Goal: Task Accomplishment & Management: Manage account settings

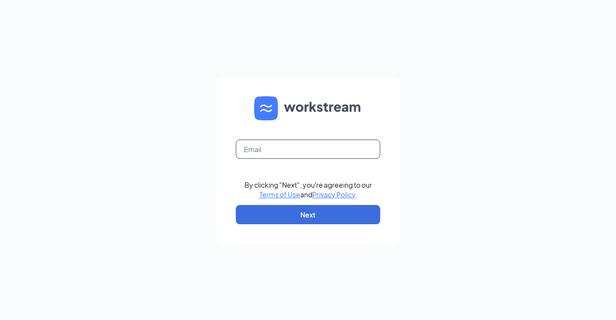
click at [298, 156] on input "text" at bounding box center [308, 149] width 144 height 19
type input "[EMAIL_ADDRESS][DOMAIN_NAME]"
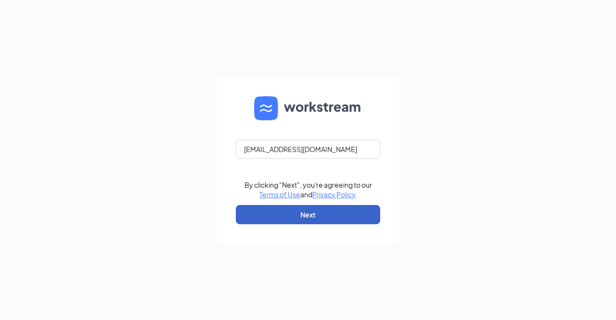
click at [301, 221] on button "Next" at bounding box center [308, 214] width 144 height 19
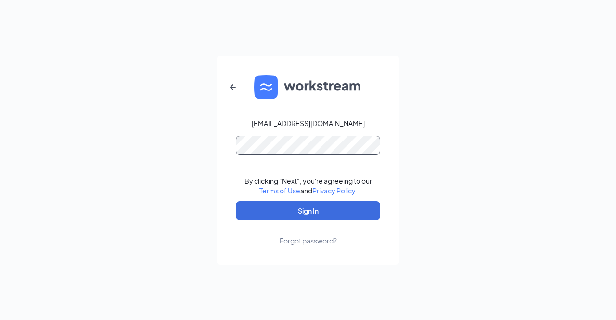
click at [236, 201] on button "Sign In" at bounding box center [308, 210] width 144 height 19
click at [198, 146] on div "[EMAIL_ADDRESS][DOMAIN_NAME] By clicking "Next", you're agreeing to our Terms o…" at bounding box center [308, 160] width 616 height 320
click at [236, 201] on button "Sign In" at bounding box center [308, 210] width 144 height 19
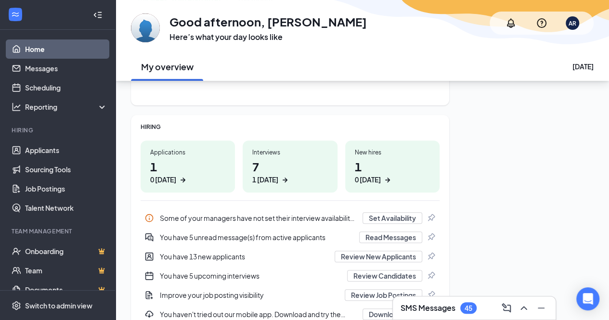
scroll to position [93, 0]
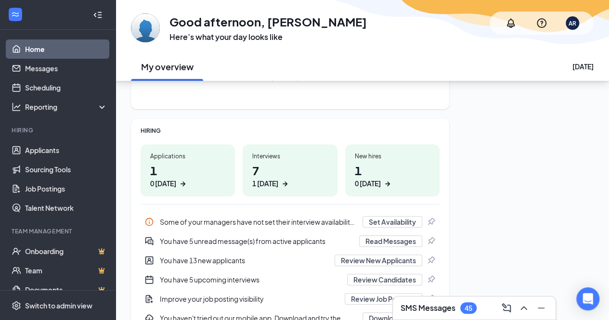
click at [277, 184] on div "1 [DATE]" at bounding box center [289, 184] width 75 height 10
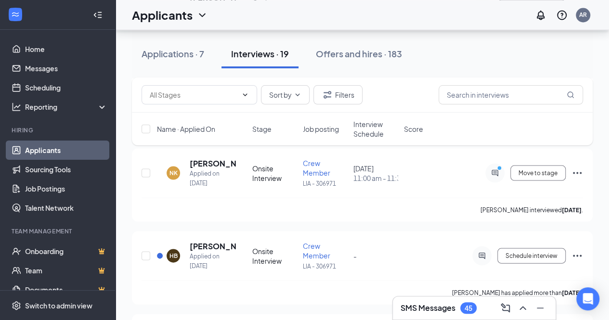
scroll to position [882, 0]
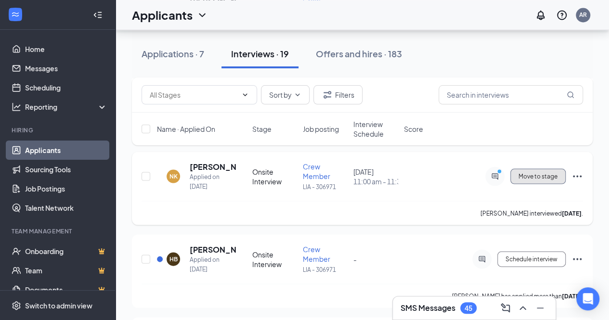
click at [540, 169] on button "Move to stage" at bounding box center [537, 176] width 55 height 15
click at [540, 173] on span "Move to stage" at bounding box center [538, 176] width 39 height 7
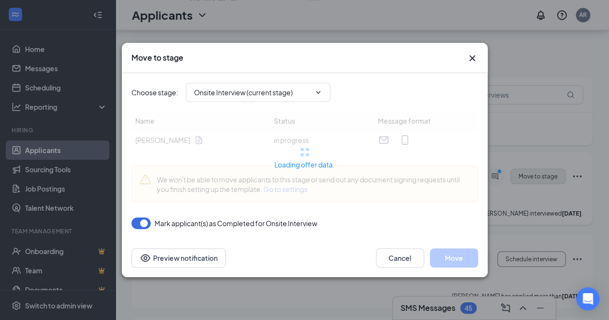
type input "Welcome Letter - Offer Letter - Crew (next stage)"
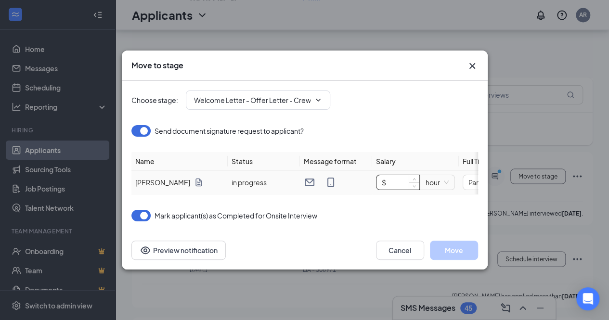
click at [405, 179] on input "$" at bounding box center [398, 182] width 43 height 14
type input "$ 14"
click at [451, 253] on button "Move" at bounding box center [454, 250] width 48 height 19
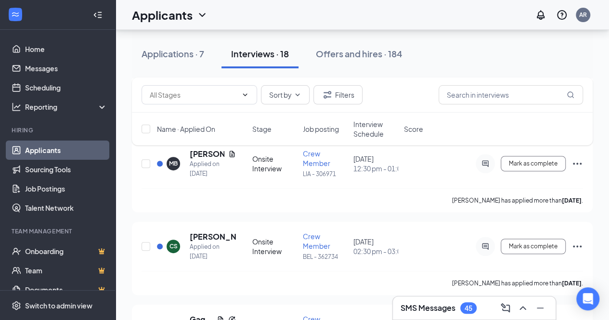
scroll to position [0, 0]
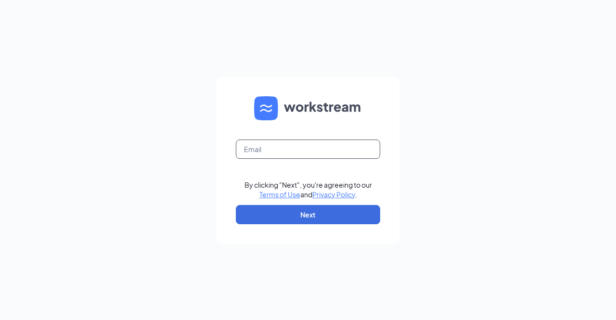
click at [281, 153] on input "text" at bounding box center [308, 149] width 144 height 19
type input "aross@scrivanos.com"
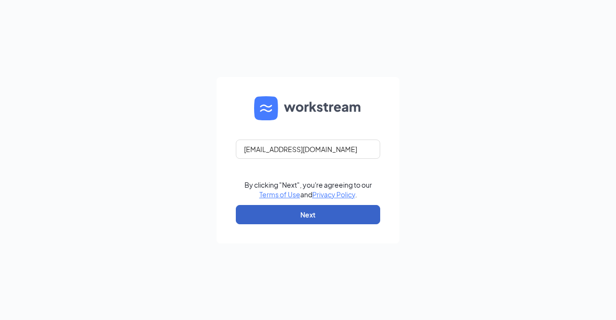
click at [307, 215] on button "Next" at bounding box center [308, 214] width 144 height 19
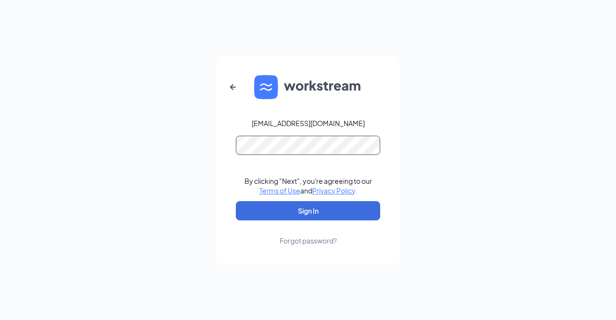
click at [236, 201] on button "Sign In" at bounding box center [308, 210] width 144 height 19
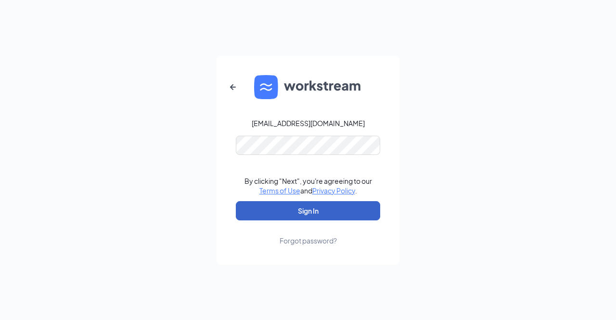
click at [246, 209] on button "Sign In" at bounding box center [308, 210] width 144 height 19
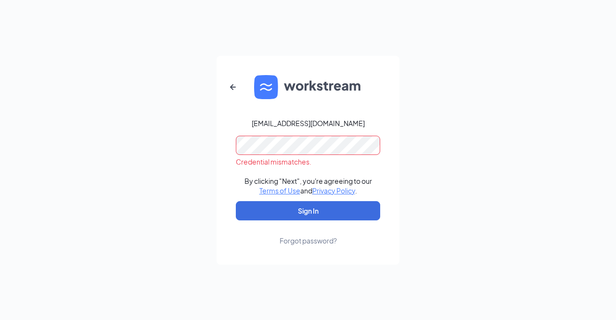
click at [192, 136] on div "aross@scrivanos.com Credential mismatches. By clicking "Next", you're agreeing …" at bounding box center [308, 160] width 616 height 320
click at [236, 201] on button "Sign In" at bounding box center [308, 210] width 144 height 19
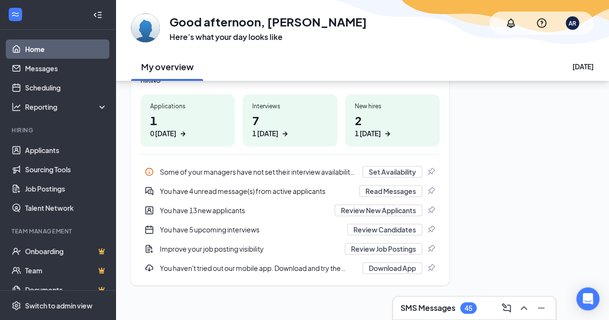
scroll to position [143, 0]
click at [372, 132] on div "1 [DATE]" at bounding box center [368, 133] width 26 height 10
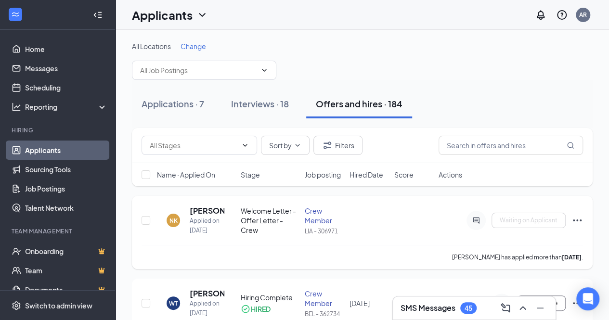
click at [579, 220] on icon "Ellipses" at bounding box center [578, 221] width 12 height 12
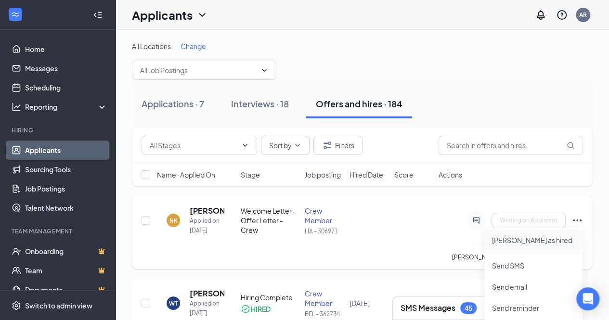
click at [533, 243] on p "[PERSON_NAME] as hired" at bounding box center [533, 240] width 83 height 10
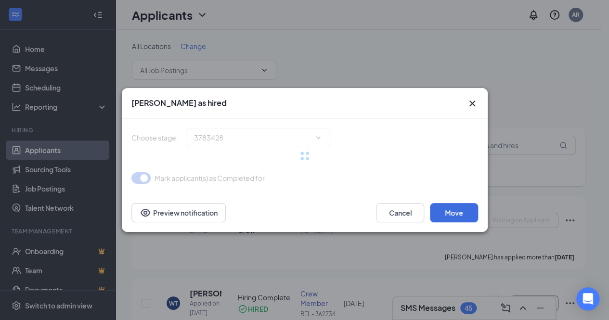
type input "Hiring Complete (final stage)"
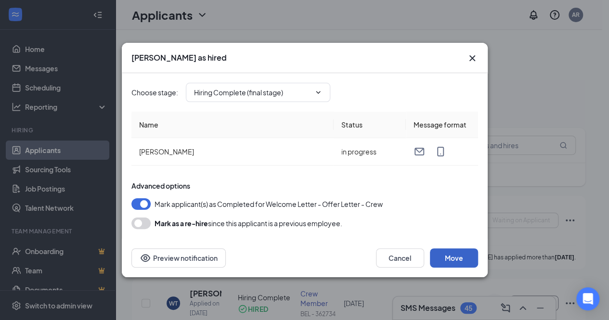
click at [449, 262] on button "Move" at bounding box center [454, 257] width 48 height 19
